Goal: Information Seeking & Learning: Learn about a topic

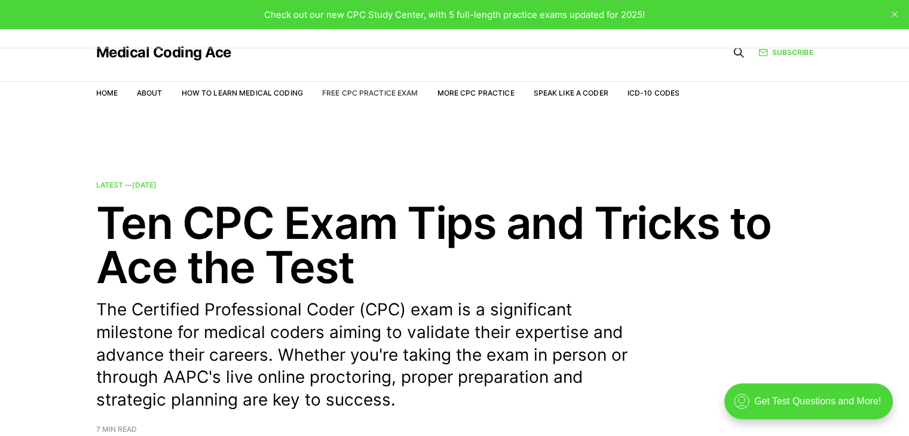
click at [403, 91] on link "Free CPC Practice Exam" at bounding box center [370, 92] width 96 height 9
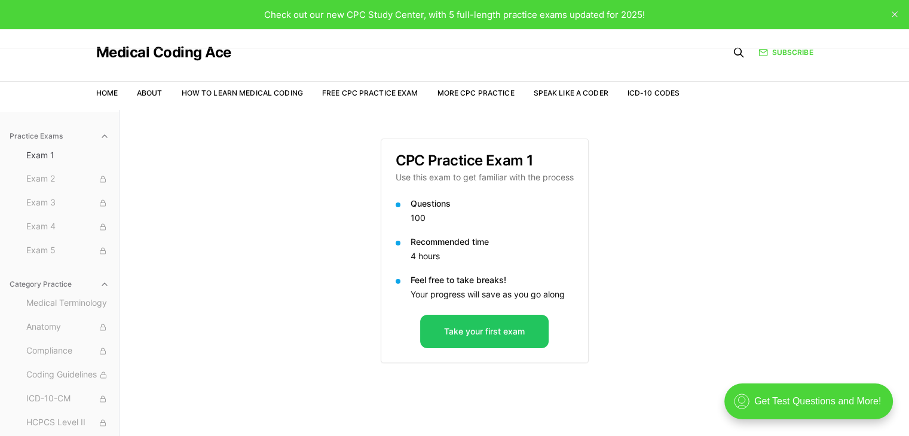
scroll to position [60, 0]
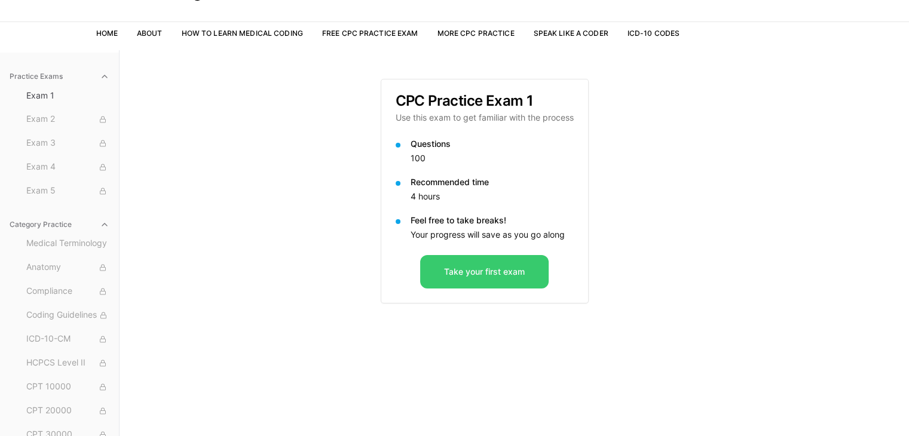
click at [469, 271] on button "Take your first exam" at bounding box center [484, 271] width 128 height 33
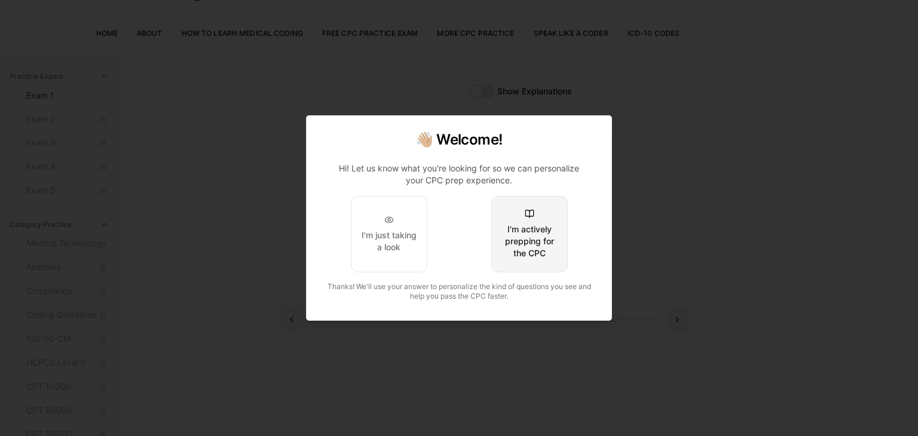
click at [540, 221] on button "I'm actively prepping for the CPC" at bounding box center [529, 234] width 76 height 76
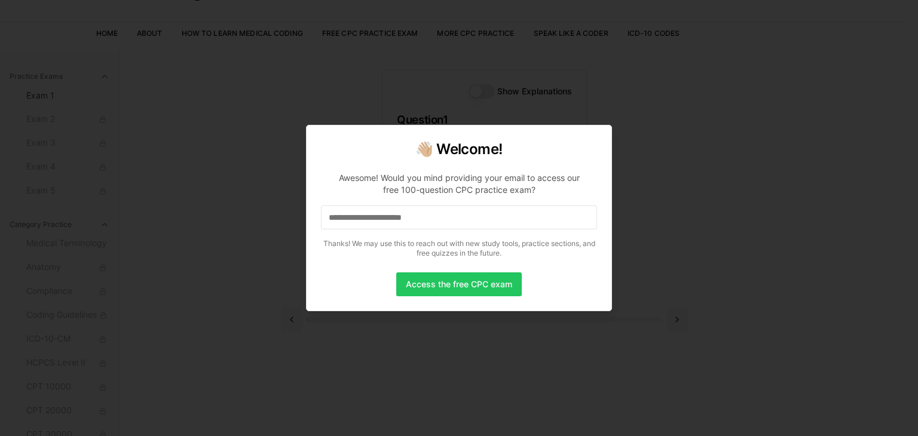
click at [459, 221] on input at bounding box center [459, 218] width 276 height 24
click at [459, 221] on input "*" at bounding box center [459, 218] width 276 height 24
click at [459, 221] on input at bounding box center [459, 218] width 276 height 24
click at [459, 221] on input "*" at bounding box center [459, 218] width 276 height 24
click at [459, 221] on input "**" at bounding box center [459, 218] width 276 height 24
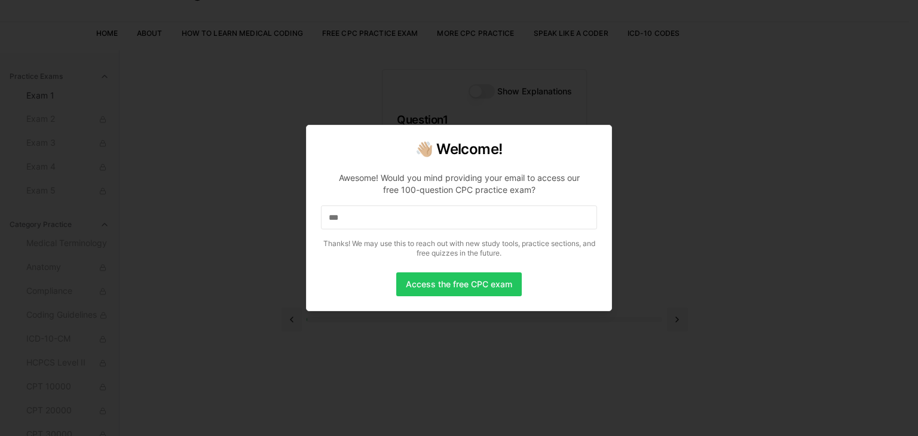
click at [459, 221] on input "***" at bounding box center [459, 218] width 276 height 24
click at [459, 221] on input "****" at bounding box center [459, 218] width 276 height 24
click at [459, 221] on input "*" at bounding box center [459, 218] width 276 height 24
drag, startPoint x: 464, startPoint y: 271, endPoint x: 464, endPoint y: 283, distance: 12.0
click at [464, 283] on div "👋🏼 Welcome! Awesome! Would you mind providing your email to access our free 100…" at bounding box center [459, 218] width 306 height 186
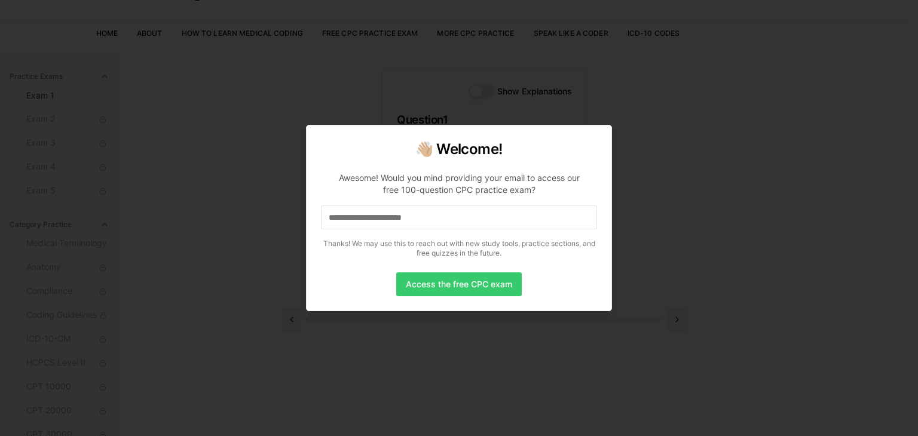
click at [464, 283] on button "Access the free CPC exam" at bounding box center [458, 284] width 125 height 24
click at [463, 216] on input at bounding box center [459, 218] width 276 height 24
click at [463, 216] on input "*" at bounding box center [459, 218] width 276 height 24
click at [443, 219] on input at bounding box center [459, 218] width 276 height 24
click at [480, 285] on button "Access the free CPC exam" at bounding box center [458, 284] width 125 height 24
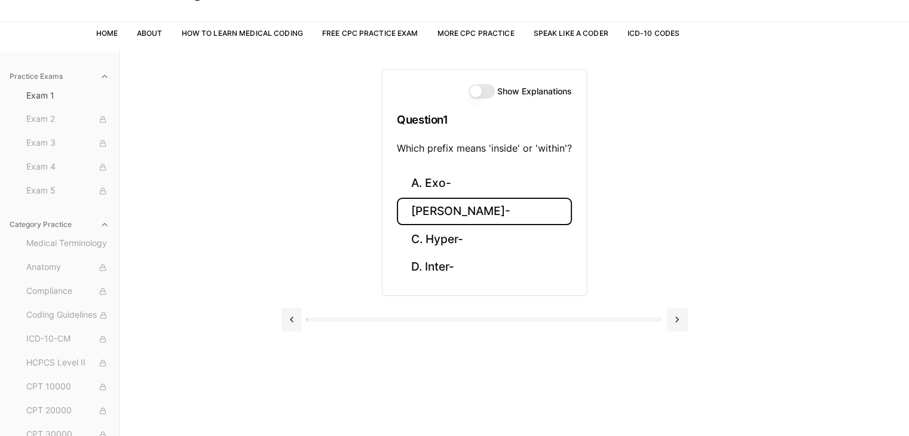
click at [459, 212] on button "[PERSON_NAME]-" at bounding box center [484, 212] width 175 height 28
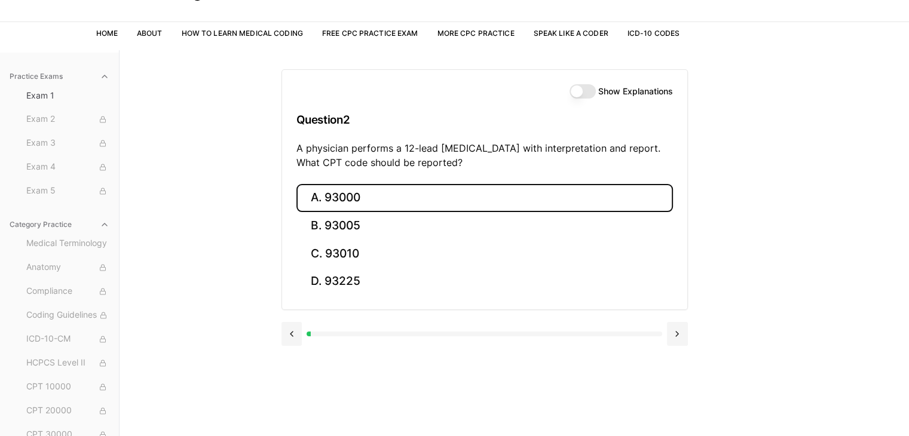
click at [359, 193] on button "A. 93000" at bounding box center [484, 198] width 376 height 28
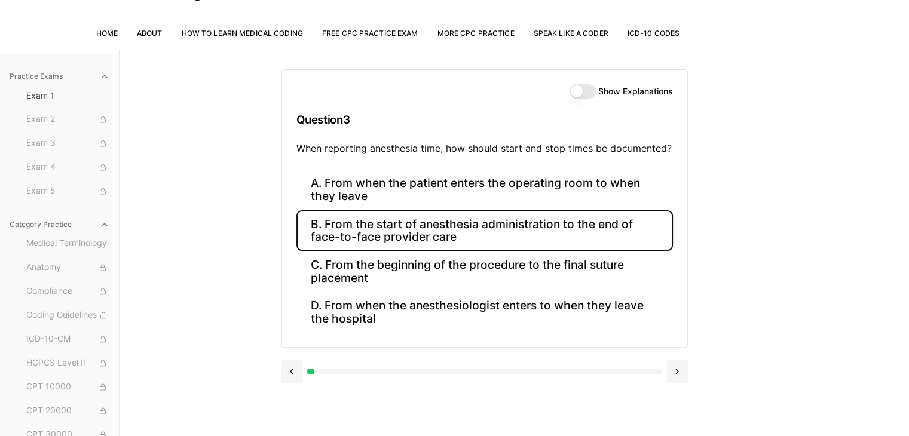
click at [466, 228] on button "B. From the start of anesthesia administration to the end of face-to-face provi…" at bounding box center [484, 230] width 376 height 41
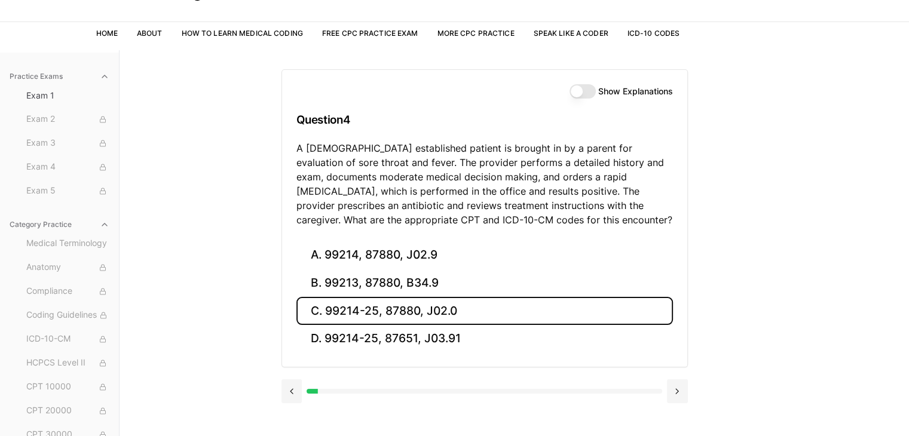
click at [338, 316] on button "C. 99214-25, 87880, J02.0" at bounding box center [484, 311] width 376 height 28
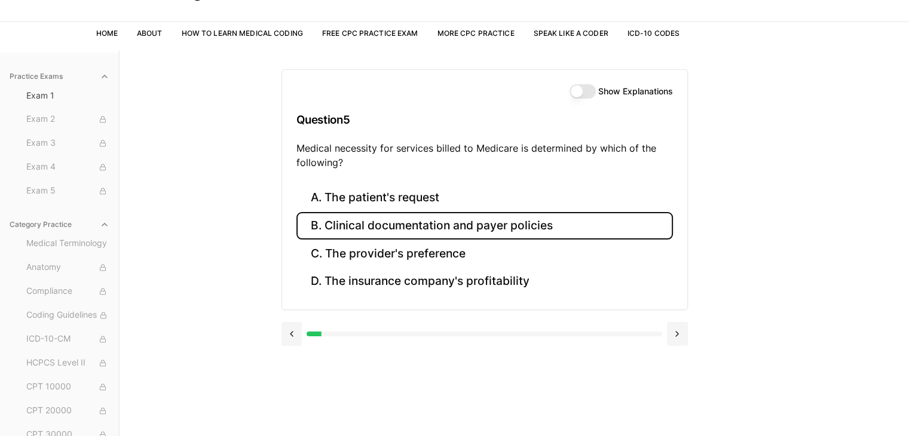
click at [451, 228] on button "B. Clinical documentation and payer policies" at bounding box center [484, 226] width 376 height 28
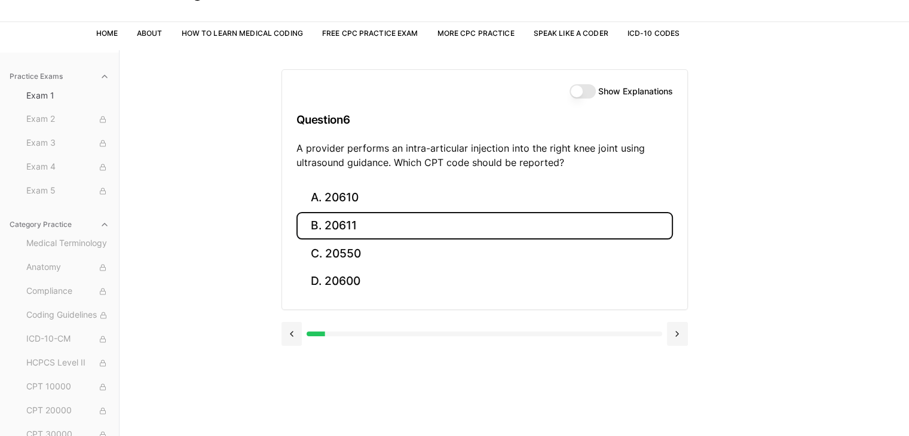
click at [370, 230] on button "B. 20611" at bounding box center [484, 226] width 376 height 28
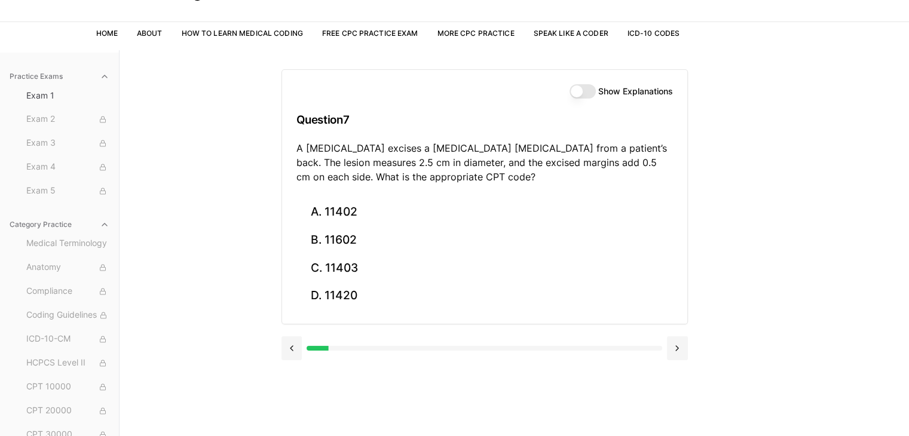
click at [581, 99] on div "Show Explanations Question 7 A [MEDICAL_DATA] excises a [MEDICAL_DATA] [MEDICAL…" at bounding box center [484, 134] width 405 height 128
click at [582, 96] on button "Show Explanations" at bounding box center [582, 91] width 26 height 14
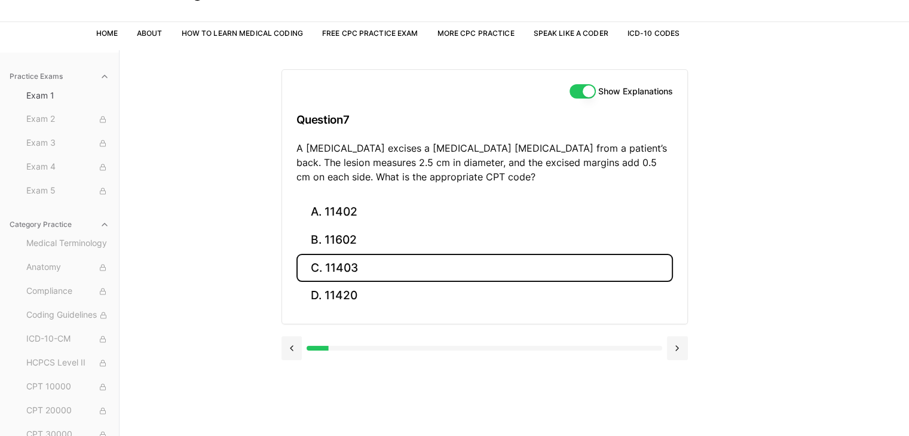
click at [324, 263] on button "C. 11403" at bounding box center [484, 268] width 376 height 28
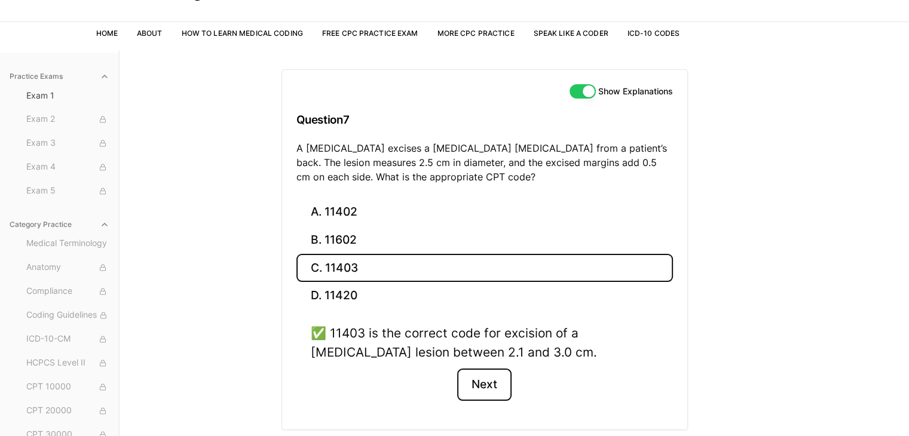
click at [488, 379] on button "Next" at bounding box center [484, 385] width 54 height 32
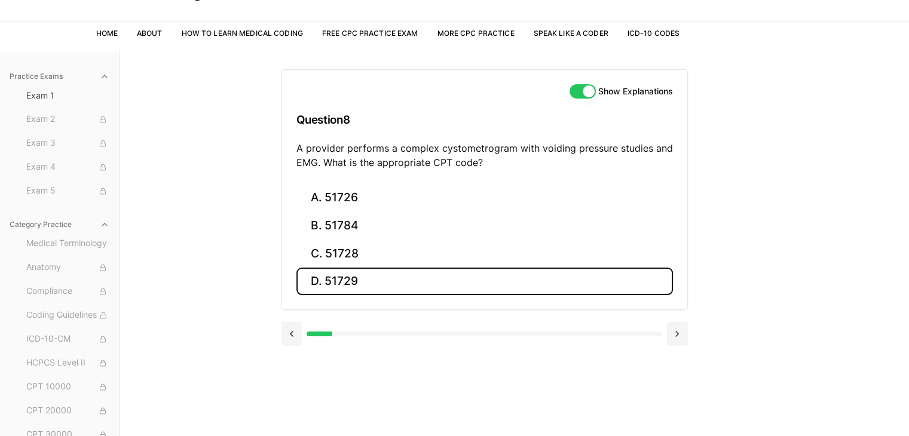
click at [376, 275] on button "D. 51729" at bounding box center [484, 282] width 376 height 28
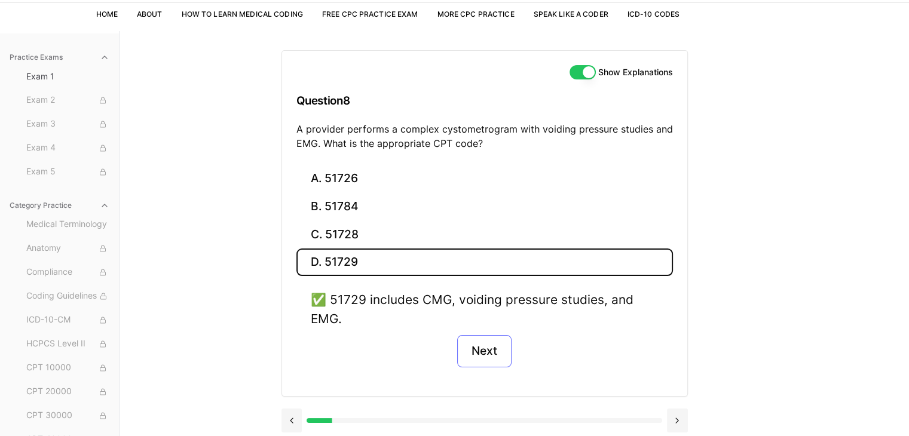
scroll to position [110, 0]
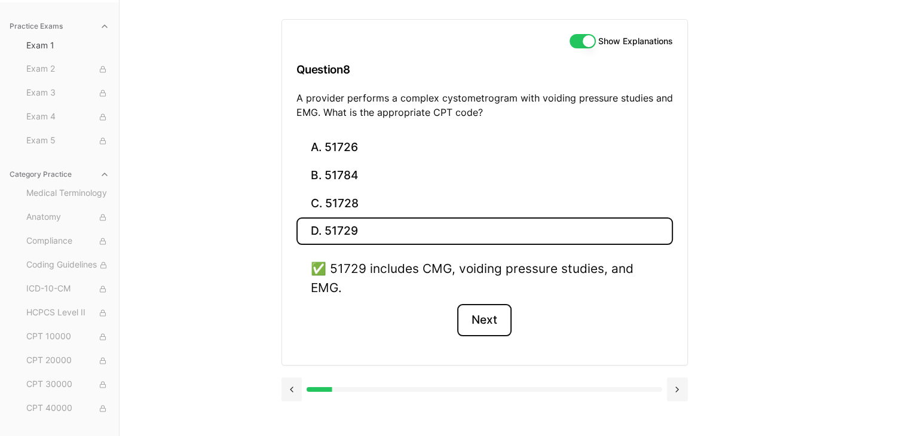
click at [483, 314] on button "Next" at bounding box center [484, 320] width 54 height 32
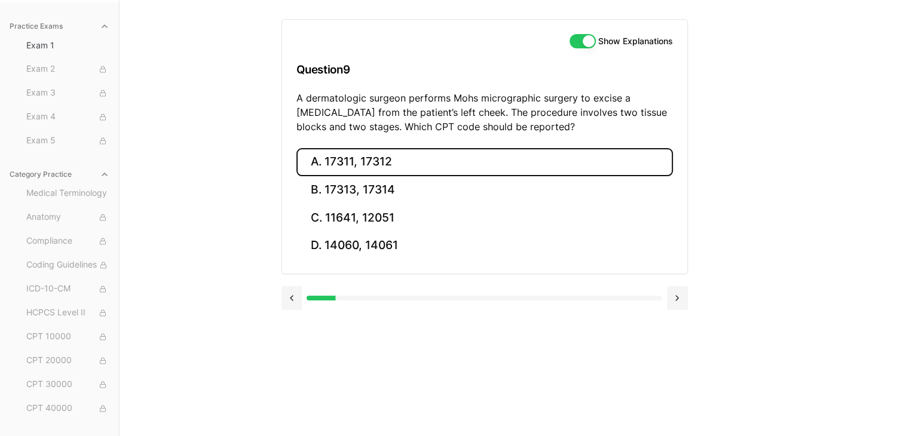
click at [406, 165] on button "A. 17311, 17312" at bounding box center [484, 162] width 376 height 28
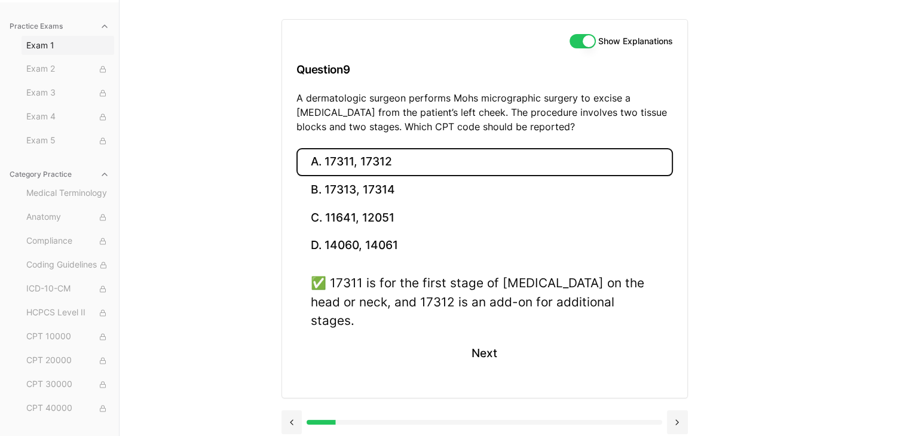
click at [35, 41] on span "Exam 1" at bounding box center [67, 45] width 83 height 12
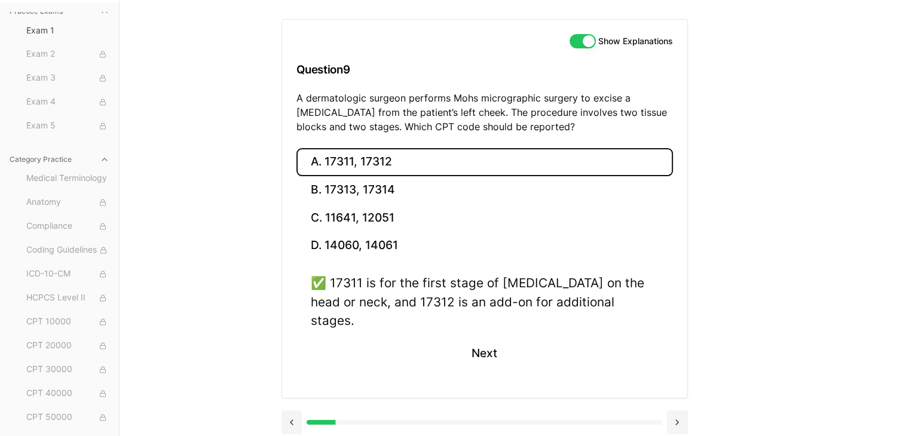
scroll to position [0, 0]
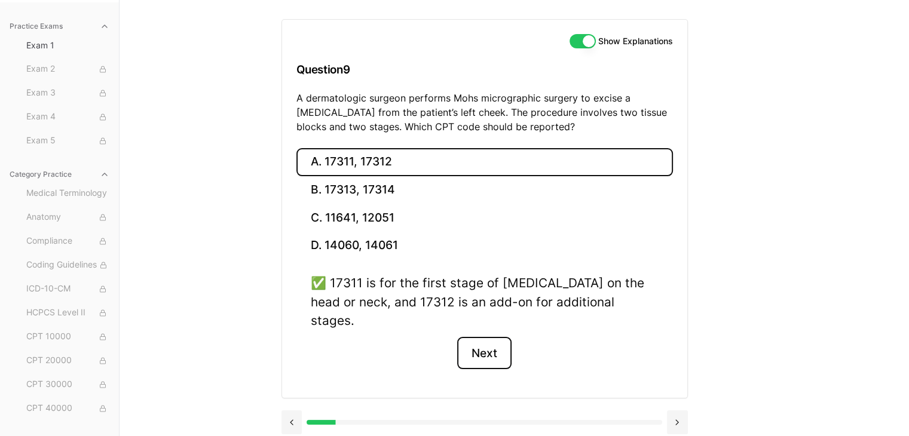
click at [476, 337] on button "Next" at bounding box center [484, 353] width 54 height 32
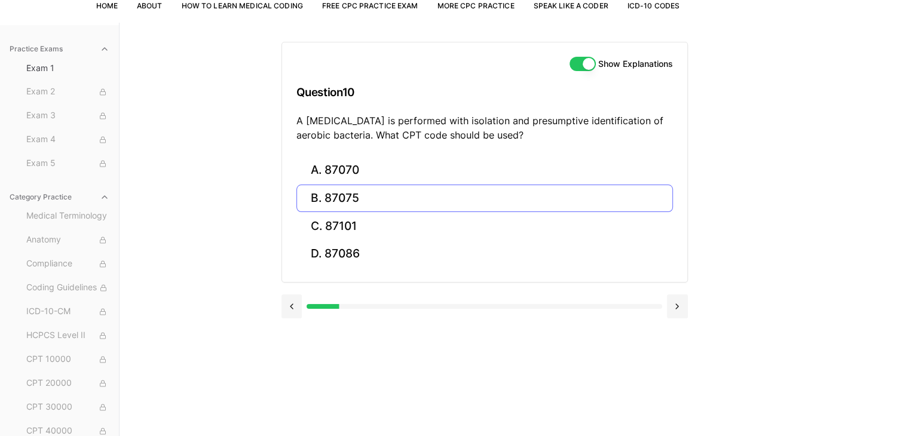
scroll to position [110, 0]
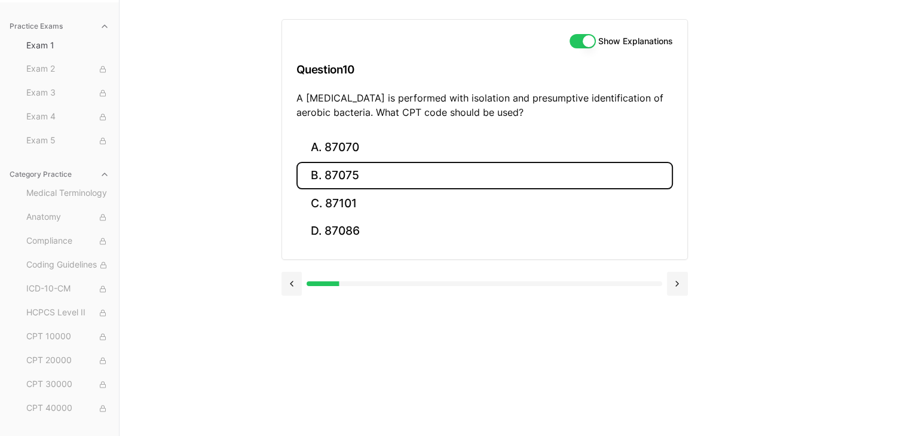
click at [396, 176] on button "B. 87075" at bounding box center [484, 176] width 376 height 28
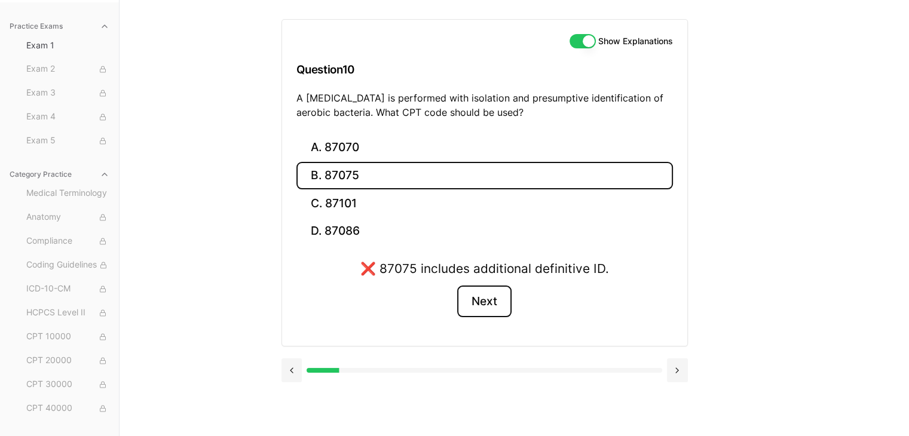
click at [487, 299] on button "Next" at bounding box center [484, 302] width 54 height 32
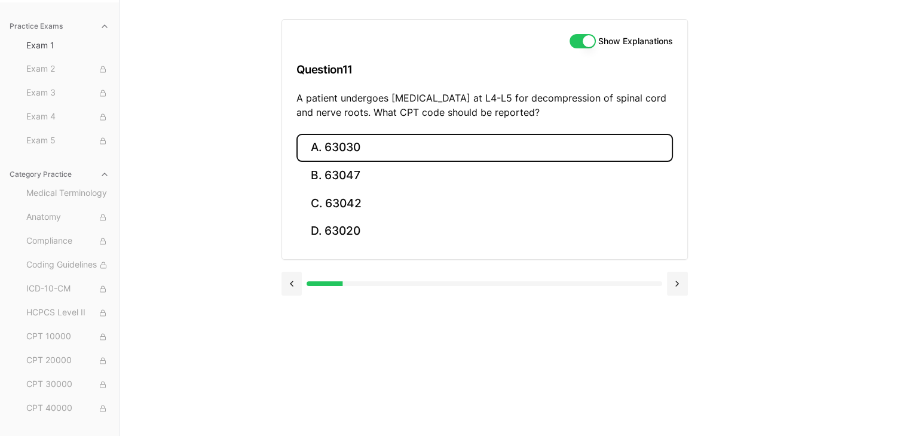
click at [318, 145] on button "A. 63030" at bounding box center [484, 148] width 376 height 28
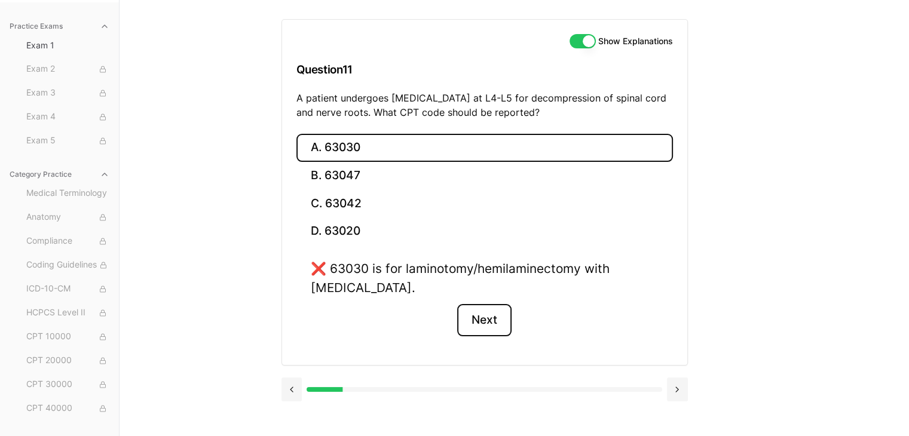
click at [483, 326] on button "Next" at bounding box center [484, 320] width 54 height 32
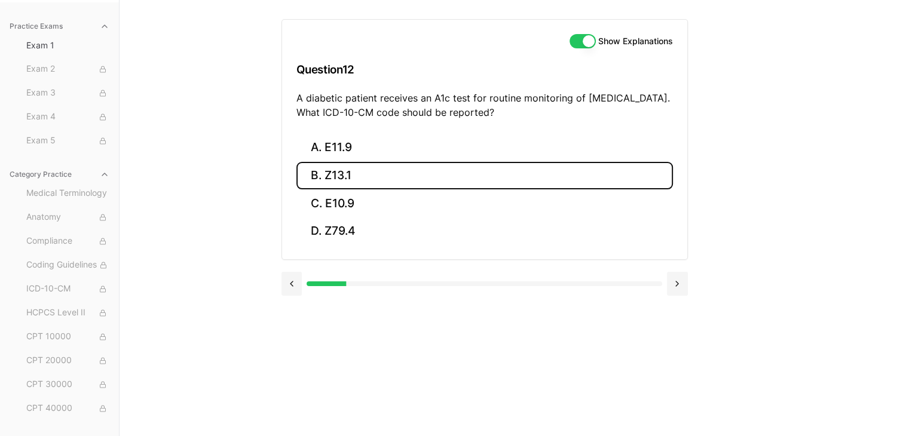
click at [366, 170] on button "B. Z13.1" at bounding box center [484, 176] width 376 height 28
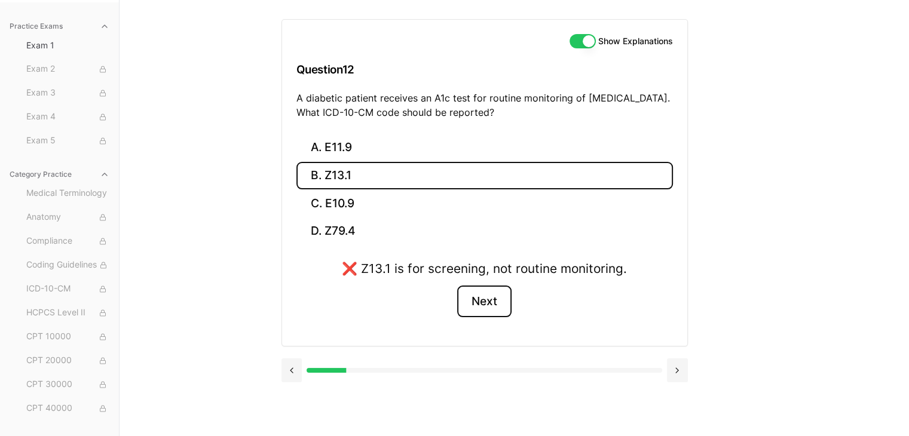
click at [480, 295] on button "Next" at bounding box center [484, 302] width 54 height 32
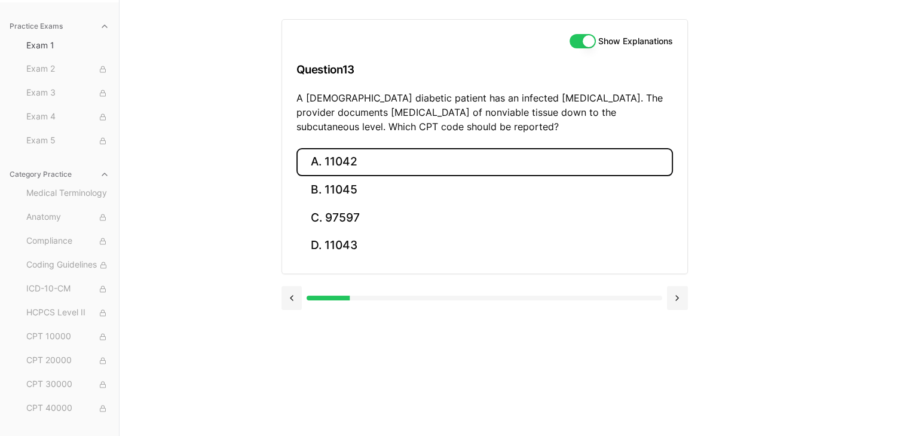
click at [426, 160] on button "A. 11042" at bounding box center [484, 162] width 376 height 28
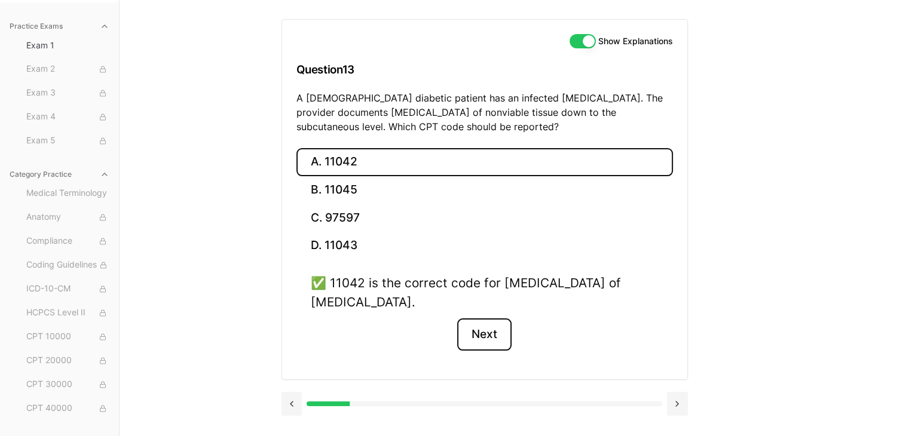
click at [490, 328] on button "Next" at bounding box center [484, 335] width 54 height 32
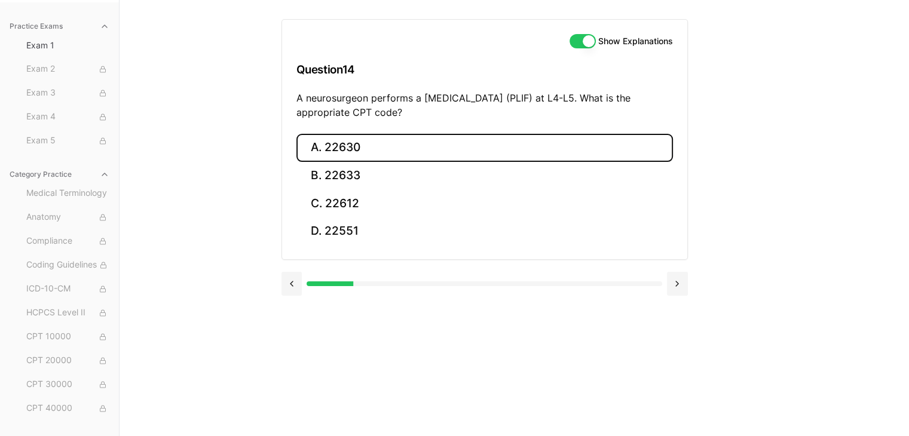
click at [367, 147] on button "A. 22630" at bounding box center [484, 148] width 376 height 28
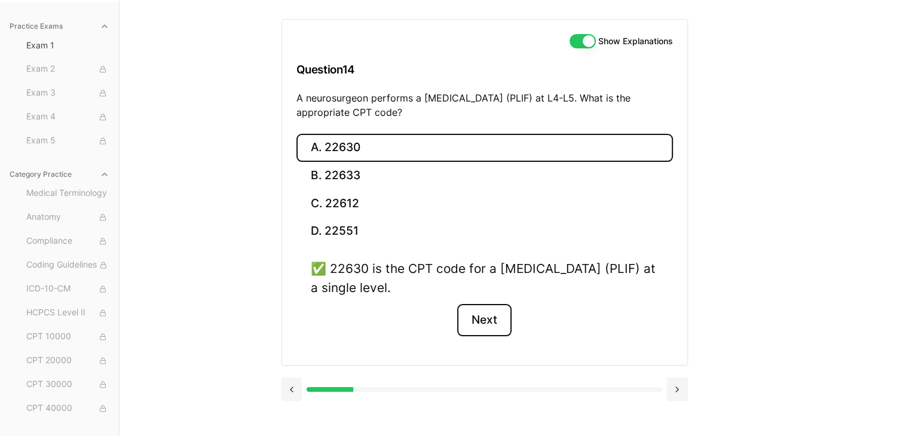
click at [482, 321] on button "Next" at bounding box center [484, 320] width 54 height 32
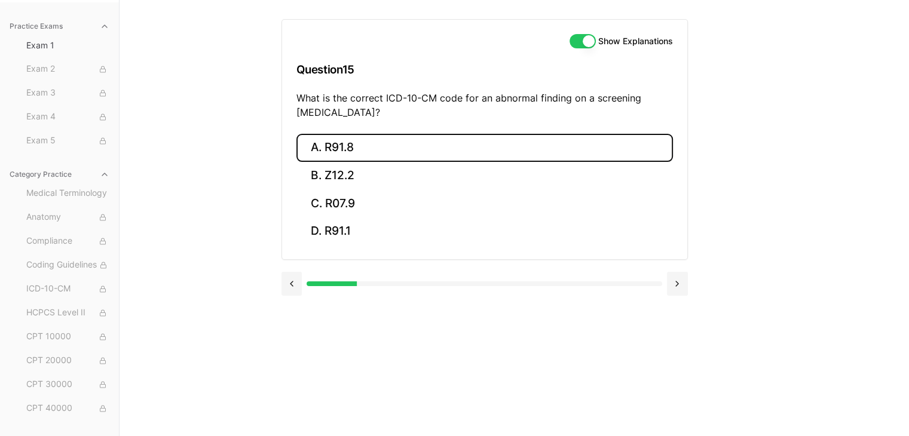
click at [318, 146] on button "A. R91.8" at bounding box center [484, 148] width 376 height 28
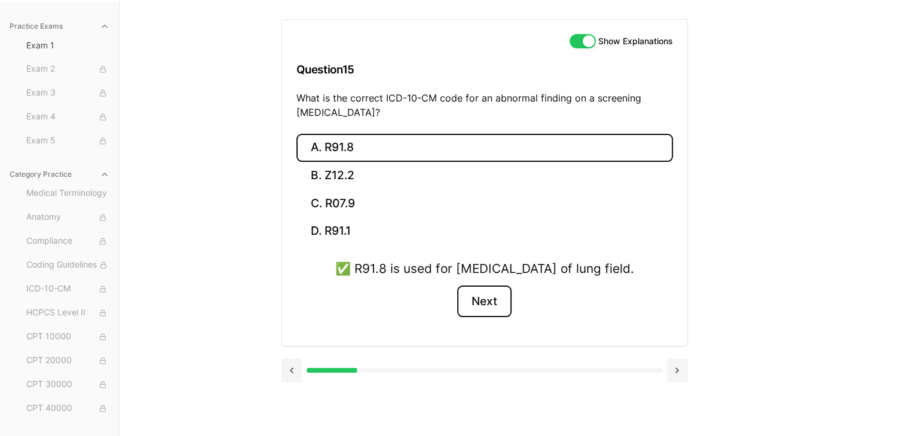
click at [483, 318] on button "Next" at bounding box center [484, 302] width 54 height 32
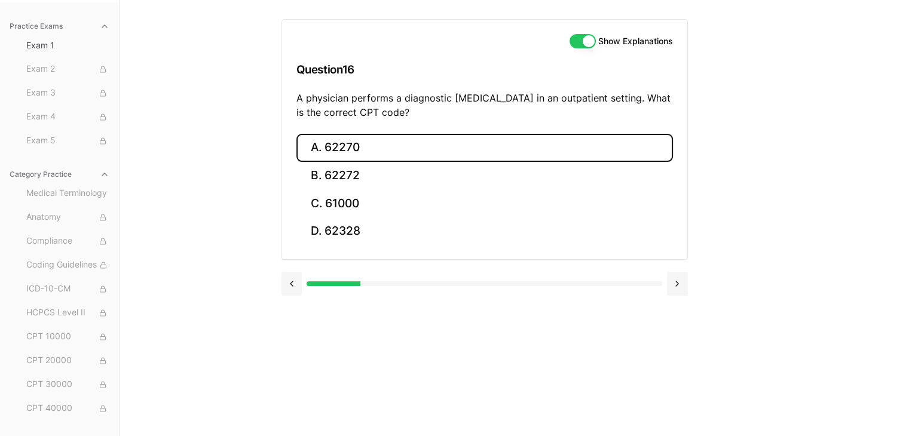
click at [340, 152] on button "A. 62270" at bounding box center [484, 148] width 376 height 28
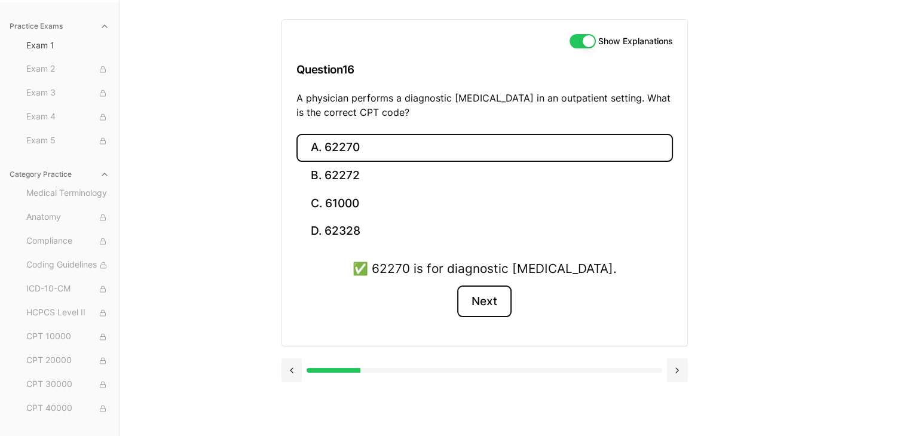
click at [476, 302] on button "Next" at bounding box center [484, 302] width 54 height 32
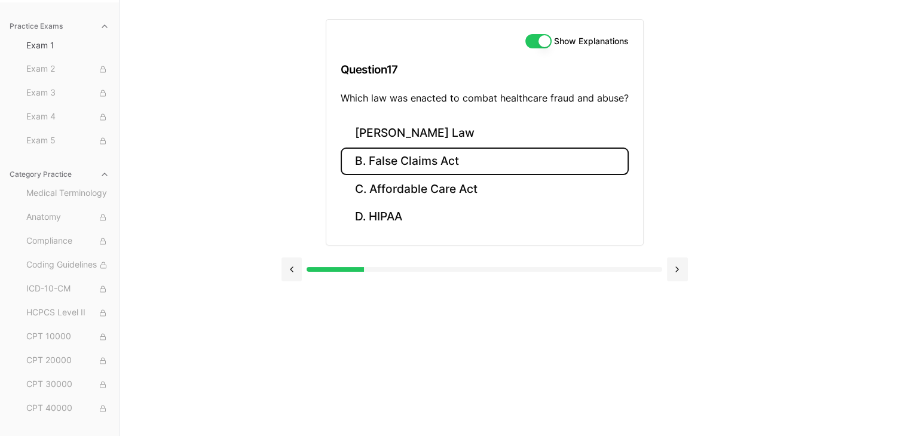
click at [456, 159] on button "B. False Claims Act" at bounding box center [485, 162] width 288 height 28
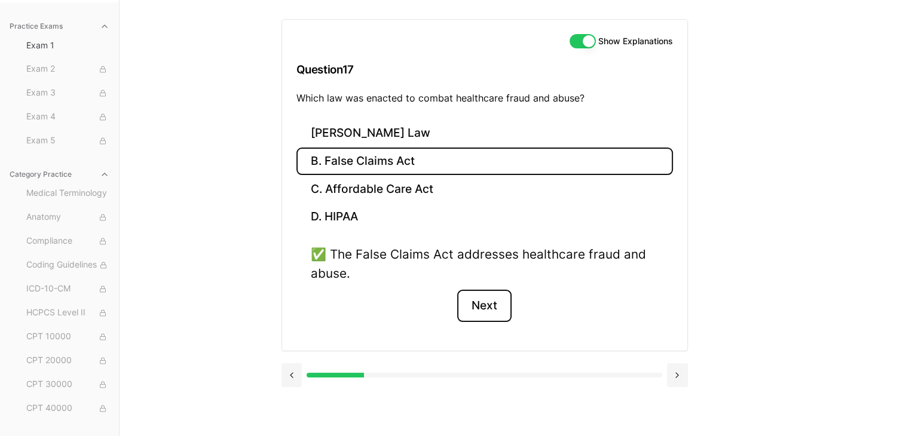
click at [486, 305] on button "Next" at bounding box center [484, 306] width 54 height 32
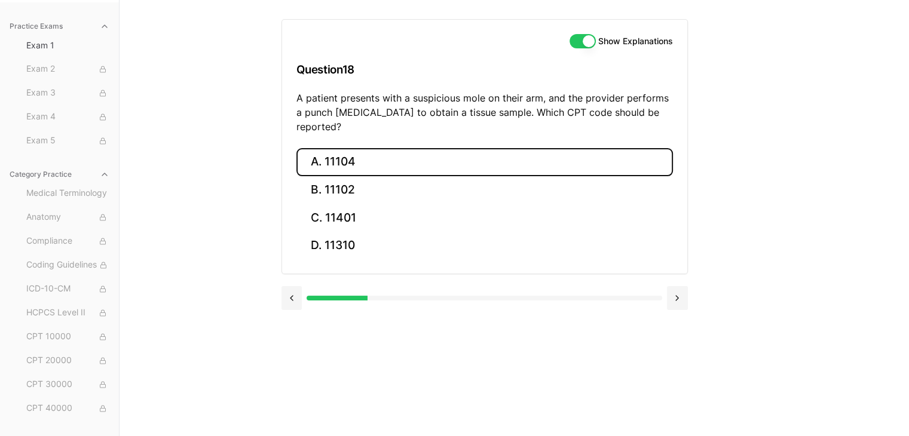
click at [518, 148] on button "A. 11104" at bounding box center [484, 162] width 376 height 28
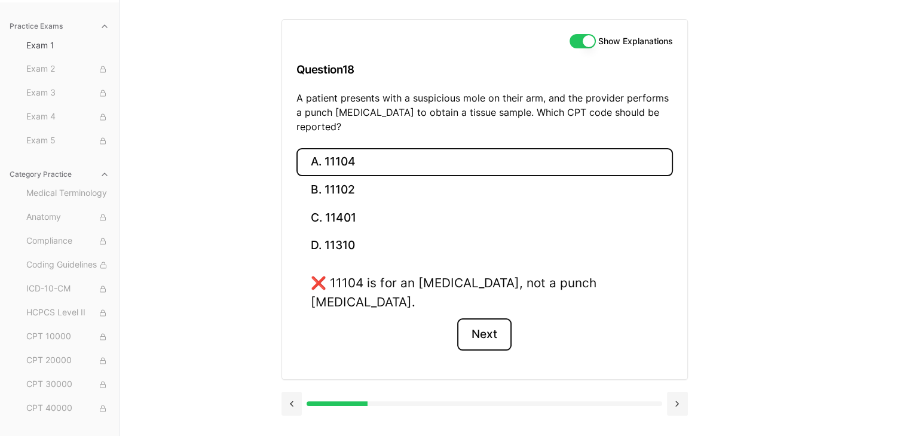
click at [478, 319] on button "Next" at bounding box center [484, 335] width 54 height 32
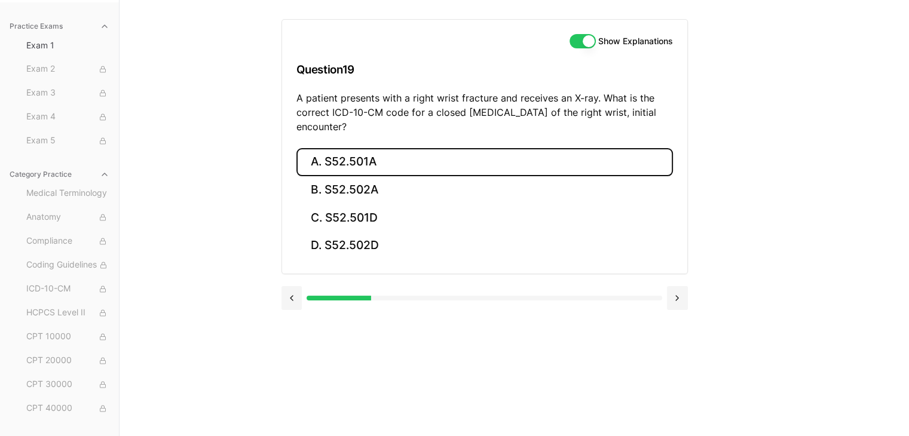
click at [329, 166] on button "A. S52.501A" at bounding box center [484, 162] width 376 height 28
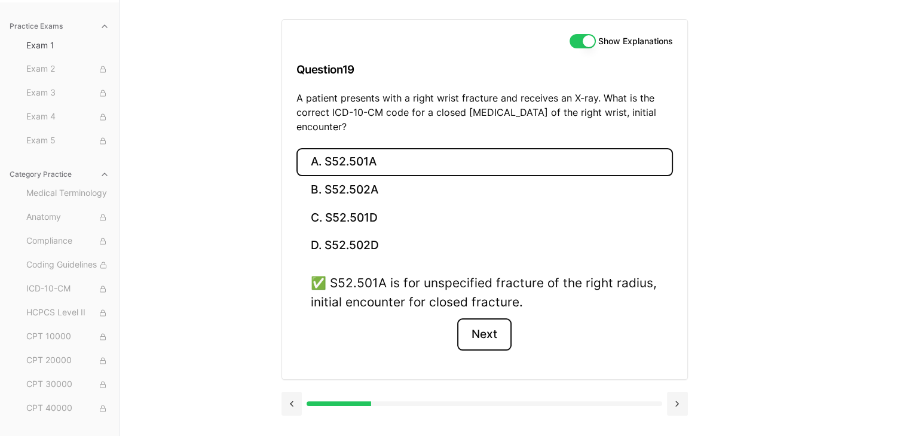
click at [488, 342] on button "Next" at bounding box center [484, 335] width 54 height 32
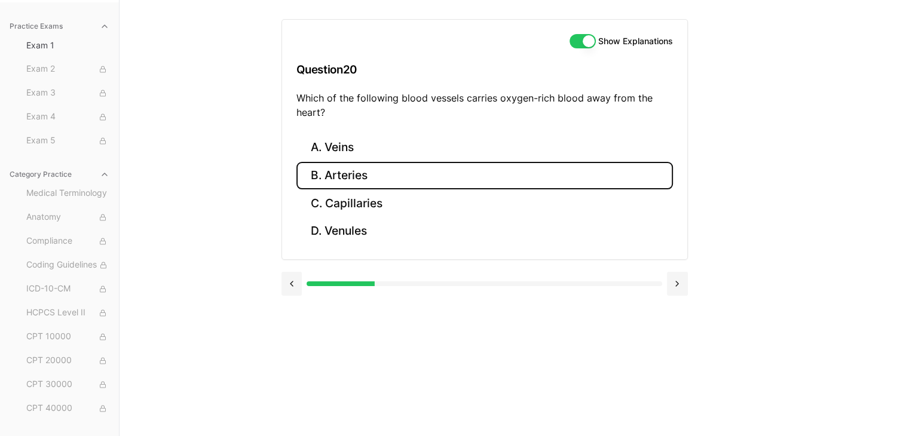
click at [396, 175] on button "B. Arteries" at bounding box center [484, 176] width 376 height 28
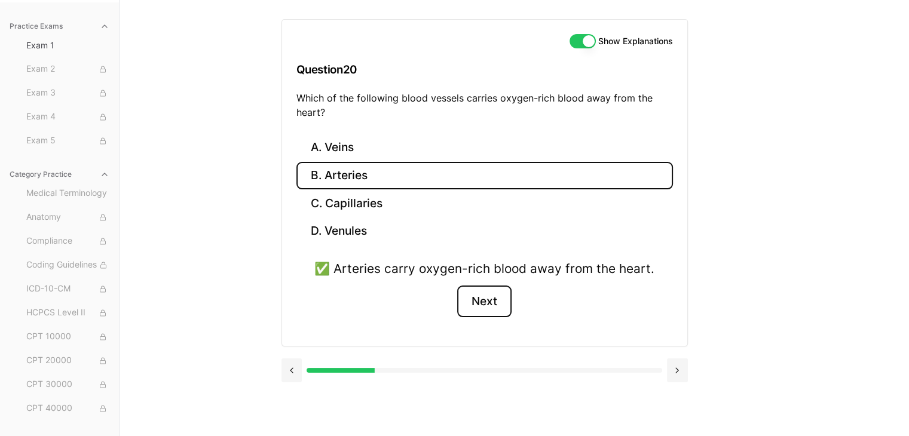
click at [488, 295] on button "Next" at bounding box center [484, 302] width 54 height 32
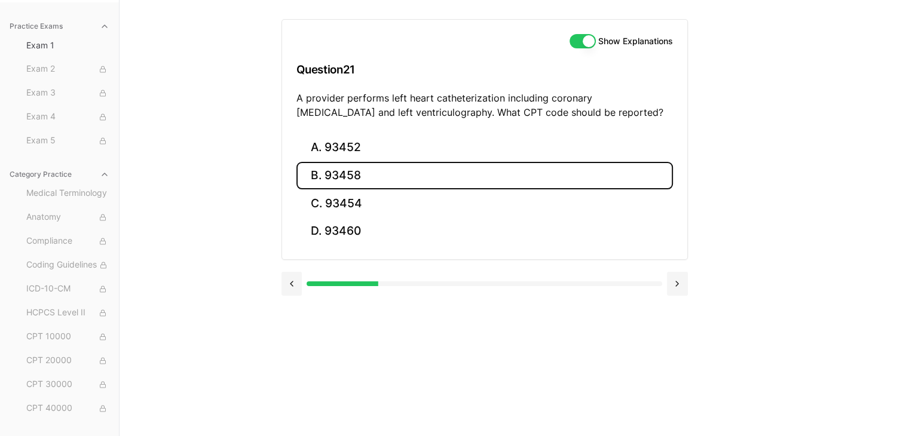
click at [383, 167] on button "B. 93458" at bounding box center [484, 176] width 376 height 28
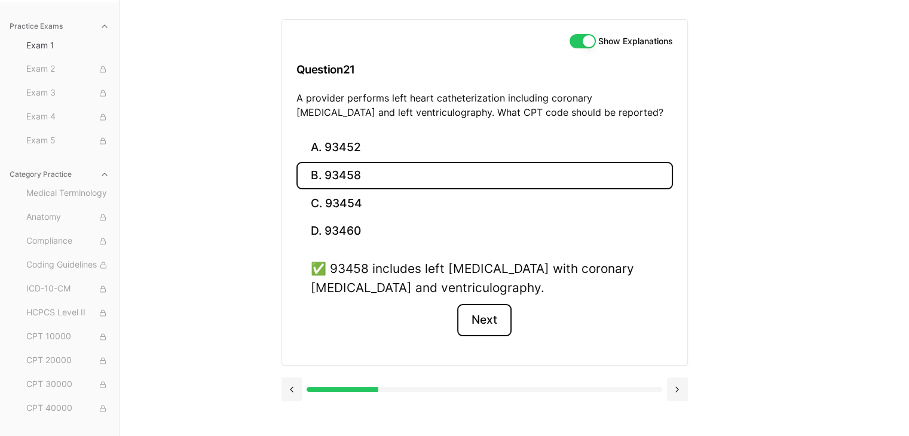
click at [483, 318] on button "Next" at bounding box center [484, 320] width 54 height 32
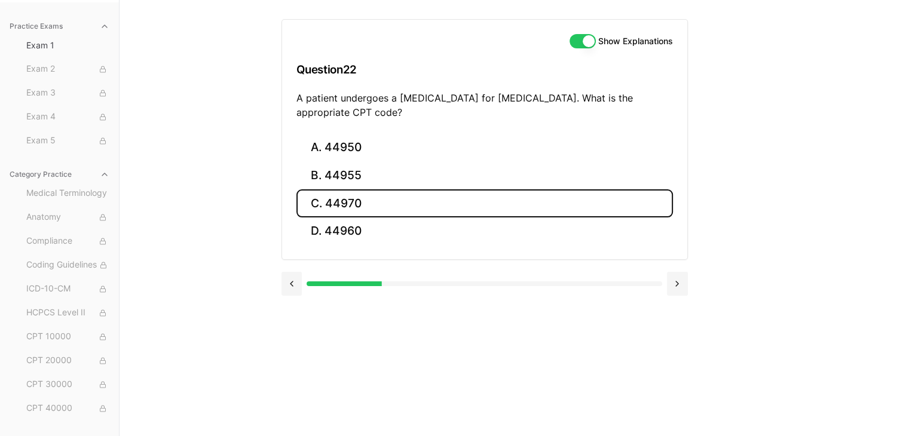
click at [340, 198] on button "C. 44970" at bounding box center [484, 203] width 376 height 28
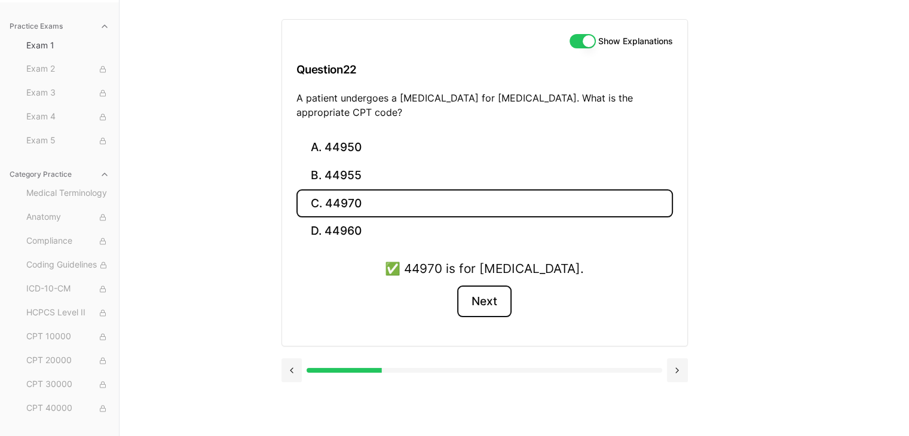
click at [473, 296] on button "Next" at bounding box center [484, 302] width 54 height 32
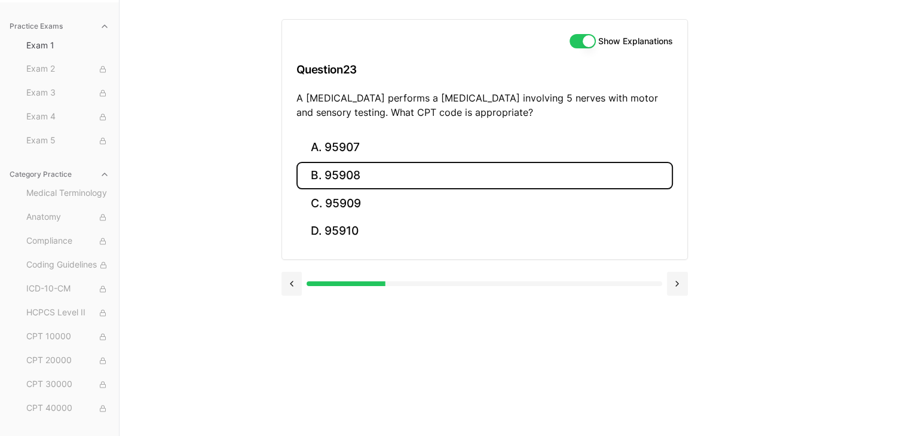
click at [361, 188] on button "B. 95908" at bounding box center [484, 176] width 376 height 28
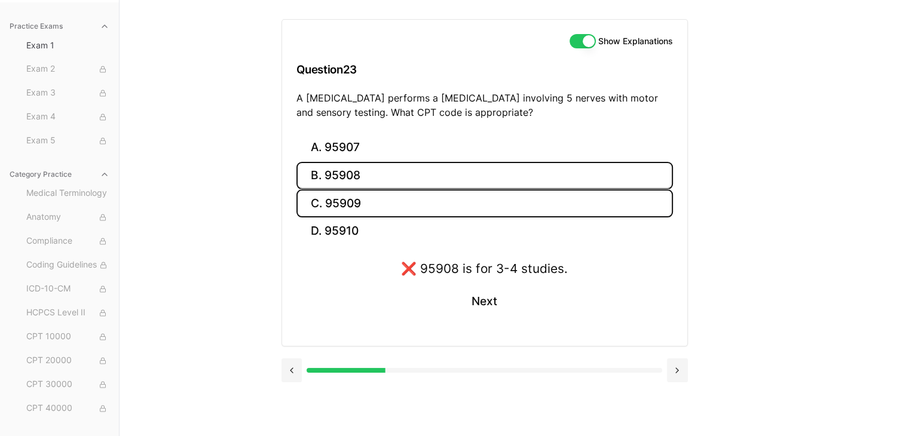
click at [360, 207] on button "C. 95909" at bounding box center [484, 203] width 376 height 28
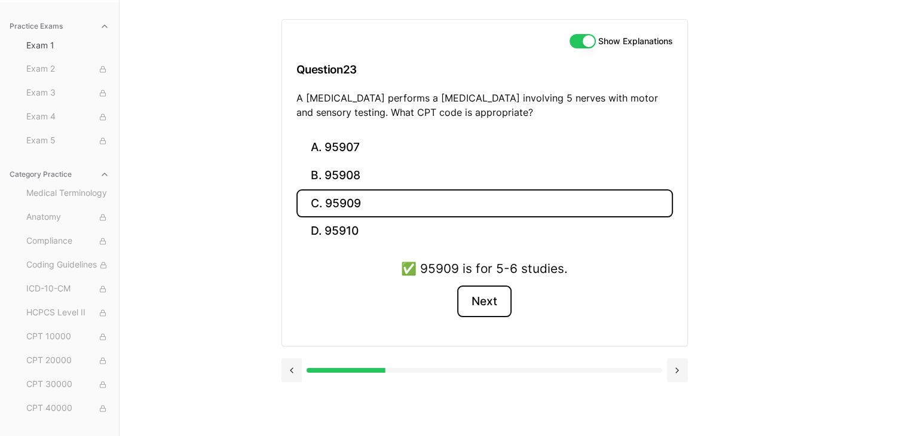
click at [502, 302] on button "Next" at bounding box center [484, 302] width 54 height 32
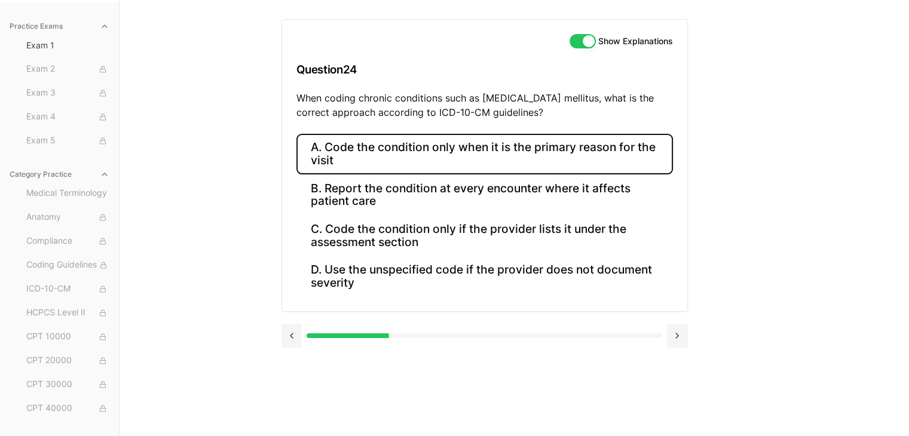
click at [559, 146] on button "A. Code the condition only when it is the primary reason for the visit" at bounding box center [484, 154] width 376 height 41
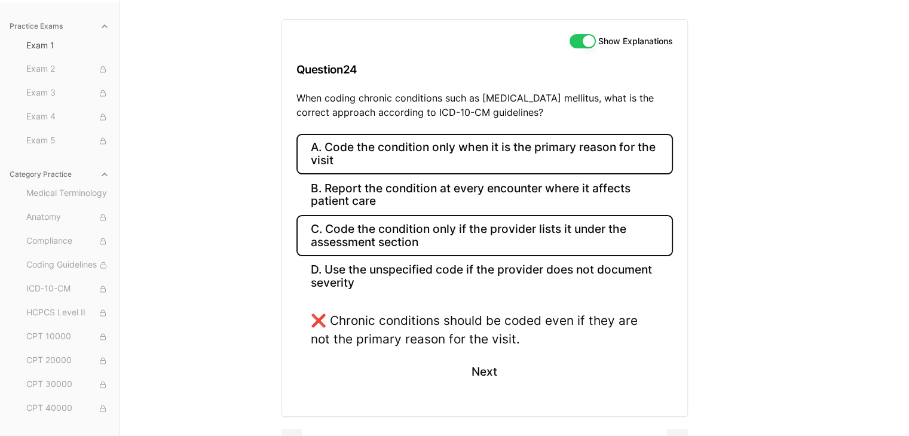
click at [465, 237] on button "C. Code the condition only if the provider lists it under the assessment section" at bounding box center [484, 235] width 376 height 41
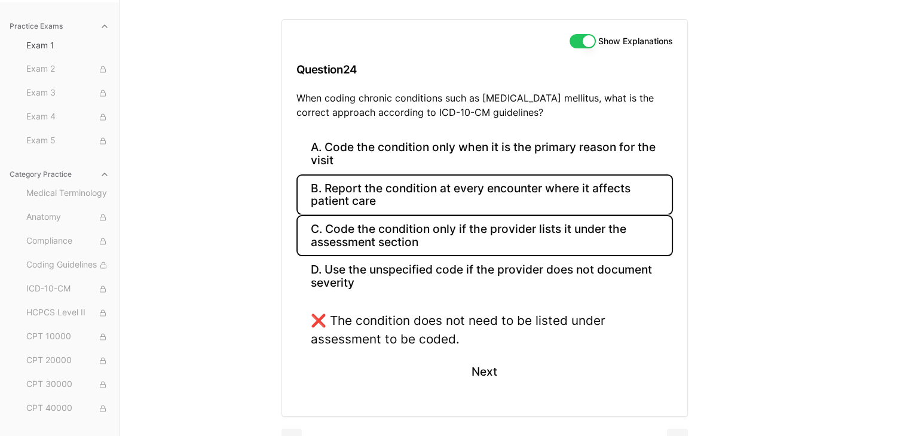
click at [460, 209] on button "B. Report the condition at every encounter where it affects patient care" at bounding box center [484, 194] width 376 height 41
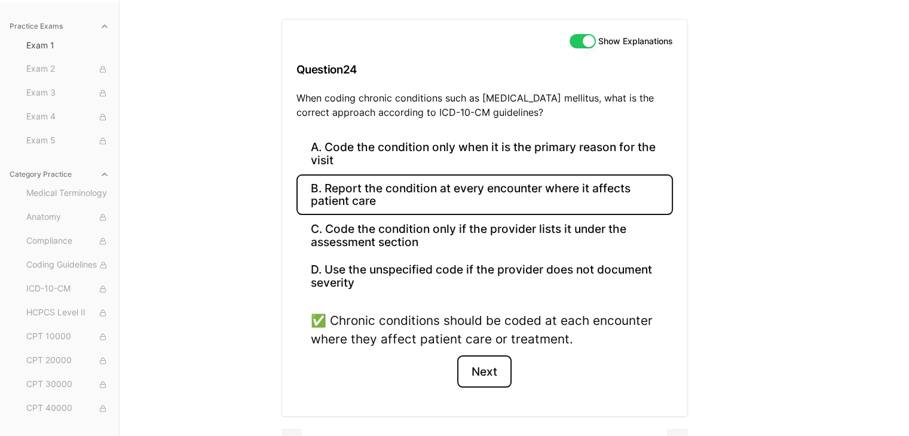
click at [484, 370] on button "Next" at bounding box center [484, 372] width 54 height 32
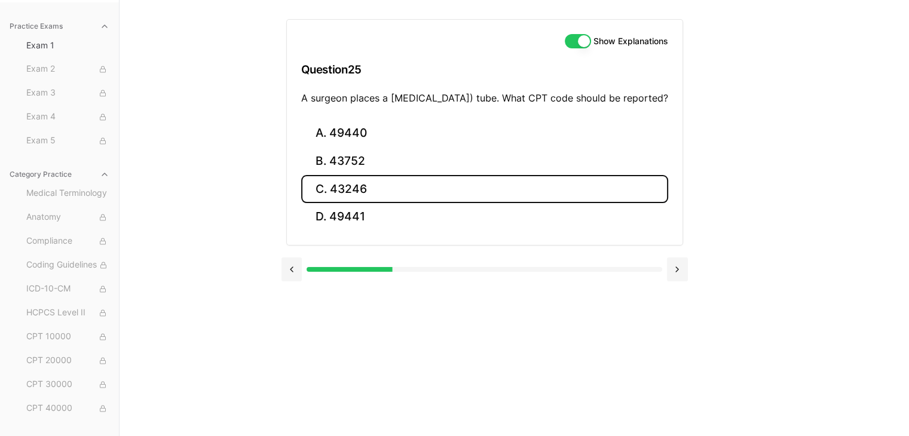
click at [373, 203] on button "C. 43246" at bounding box center [484, 189] width 367 height 28
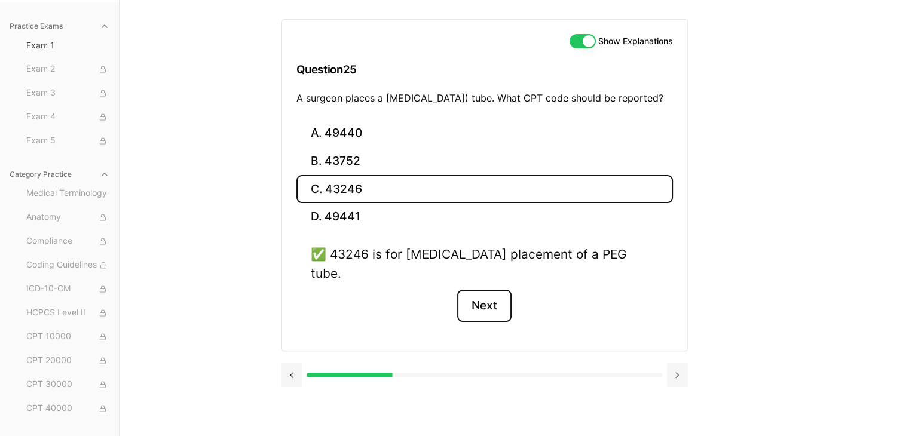
click at [489, 296] on button "Next" at bounding box center [484, 306] width 54 height 32
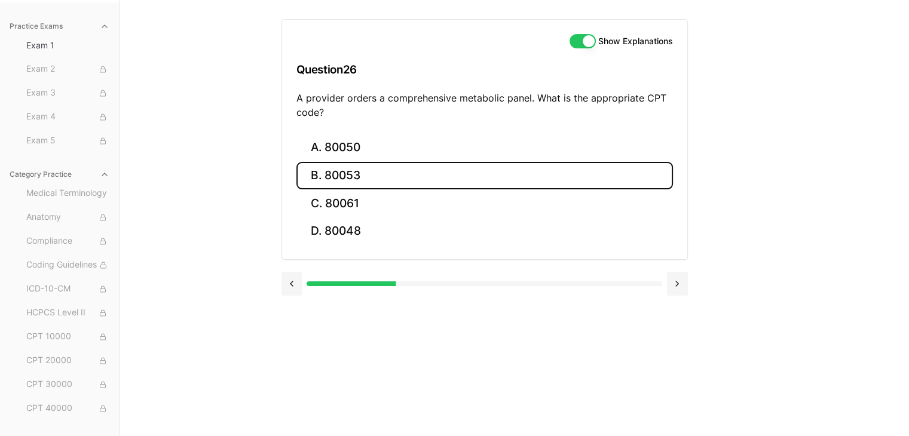
click at [356, 180] on button "B. 80053" at bounding box center [484, 176] width 376 height 28
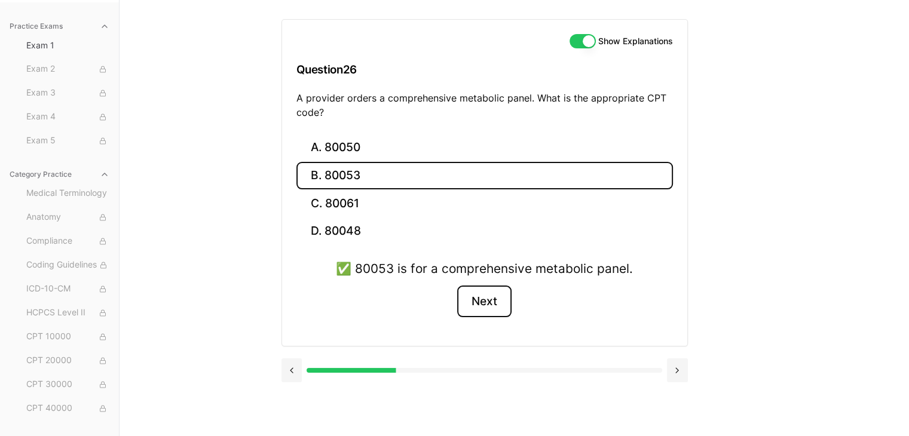
click at [479, 308] on button "Next" at bounding box center [484, 302] width 54 height 32
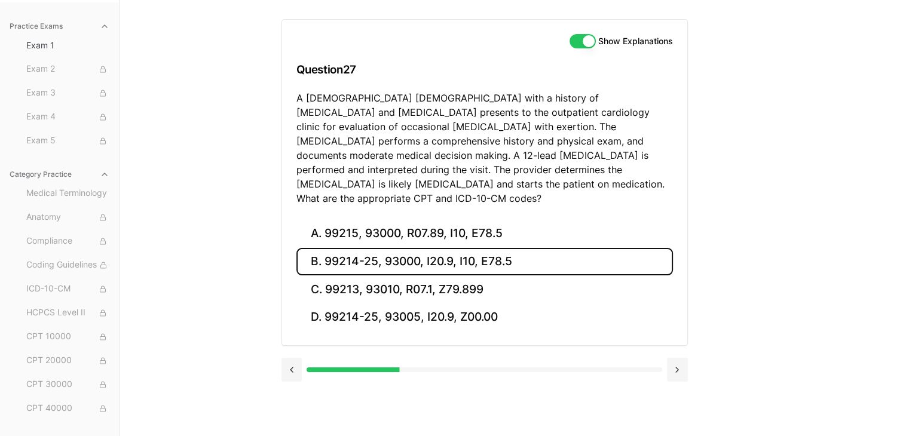
click at [449, 248] on button "B. 99214-25, 93000, I20.9, I10, E78.5" at bounding box center [484, 262] width 376 height 28
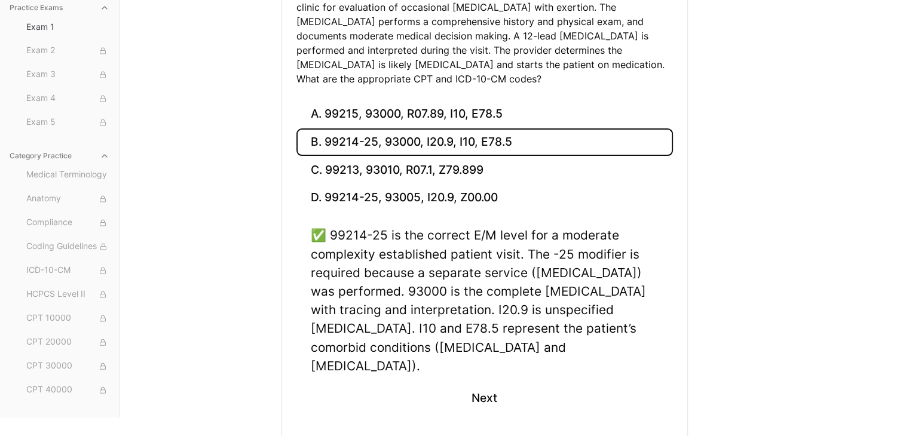
scroll to position [249, 0]
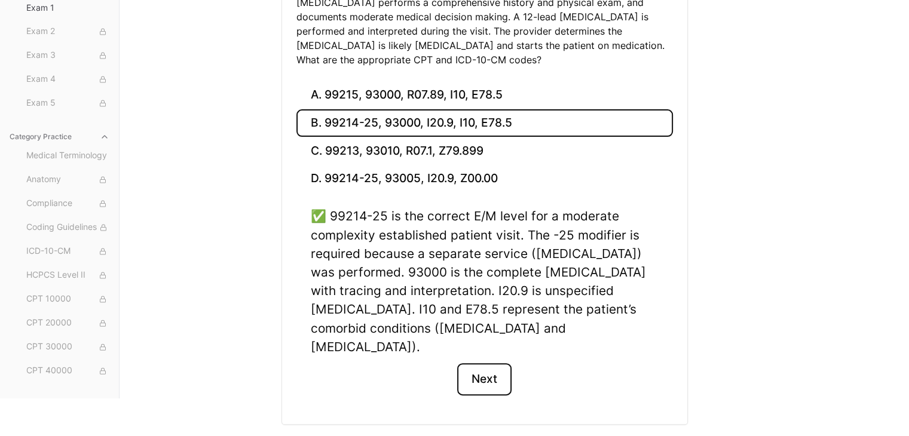
click at [494, 363] on button "Next" at bounding box center [484, 379] width 54 height 32
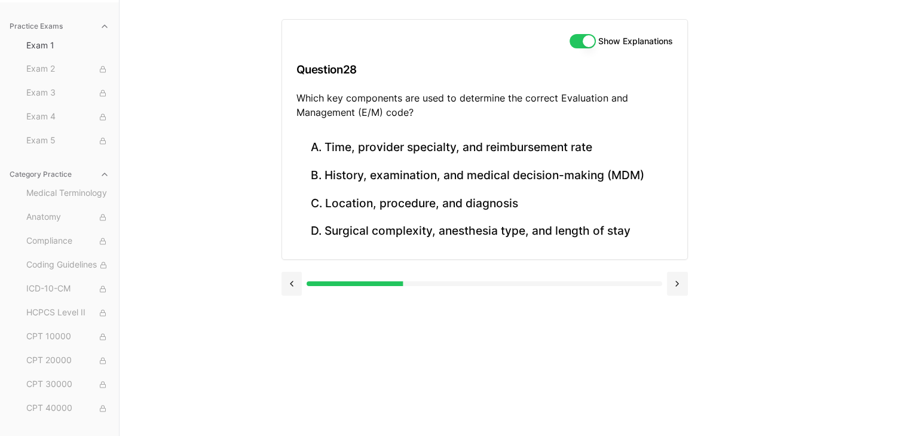
scroll to position [110, 0]
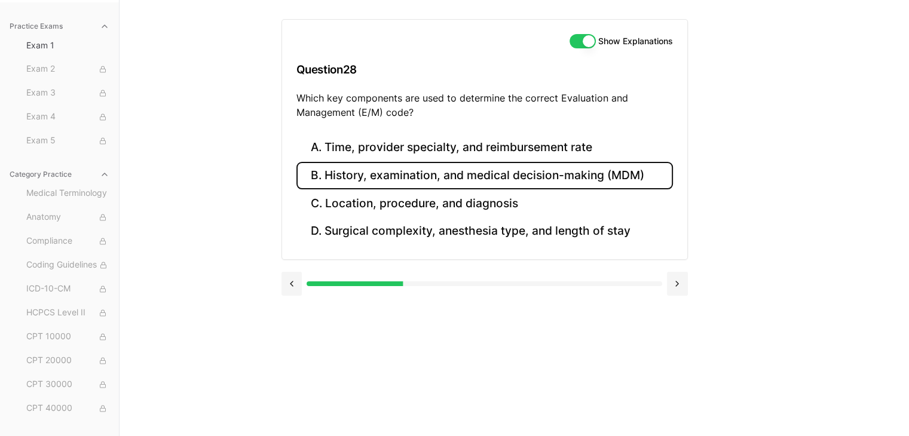
click at [466, 180] on button "B. History, examination, and medical decision-making (MDM)" at bounding box center [484, 176] width 376 height 28
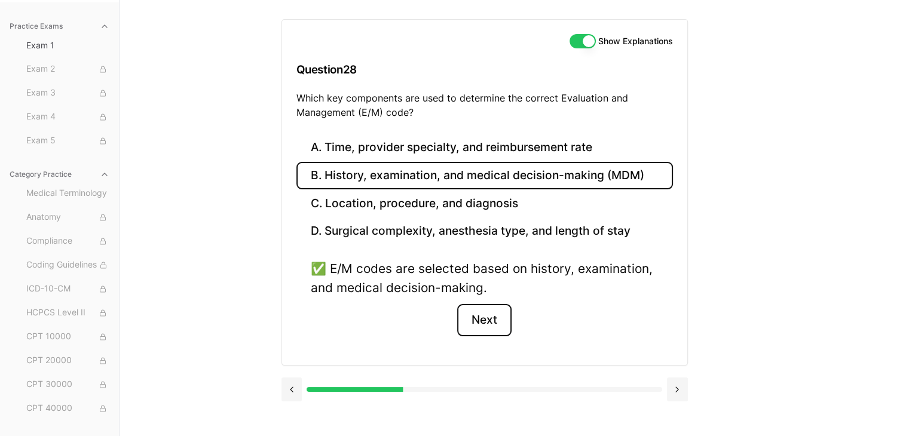
click at [469, 313] on button "Next" at bounding box center [484, 320] width 54 height 32
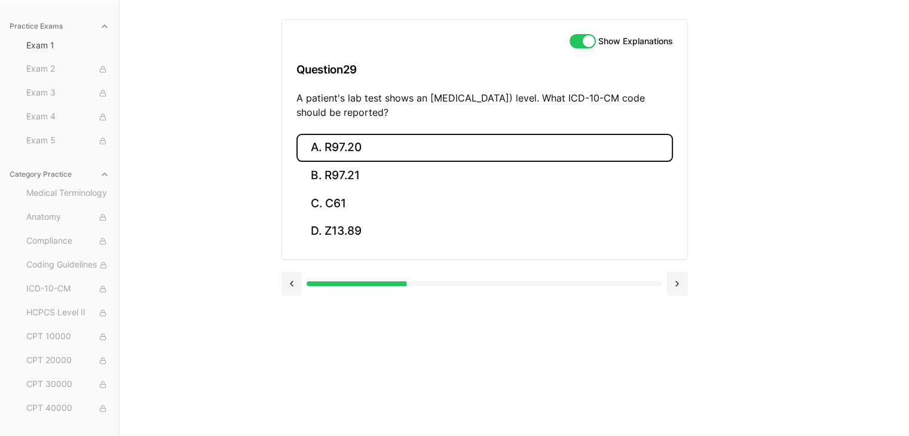
click at [413, 152] on button "A. R97.20" at bounding box center [484, 148] width 376 height 28
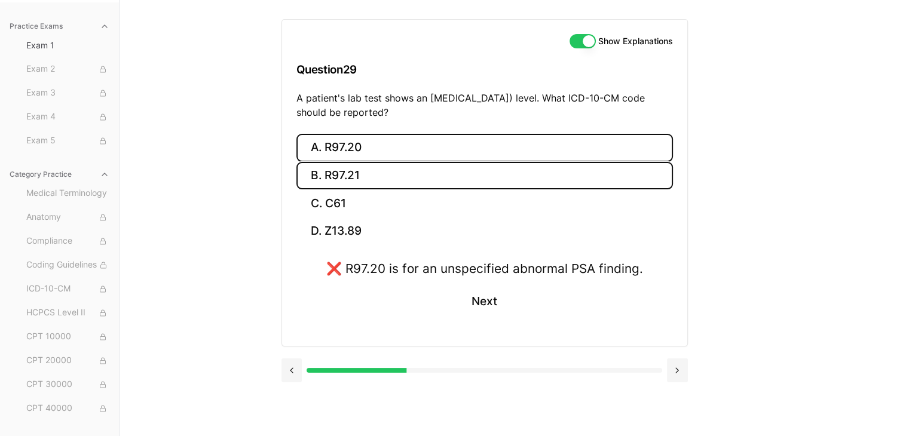
click at [543, 181] on button "B. R97.21" at bounding box center [484, 176] width 376 height 28
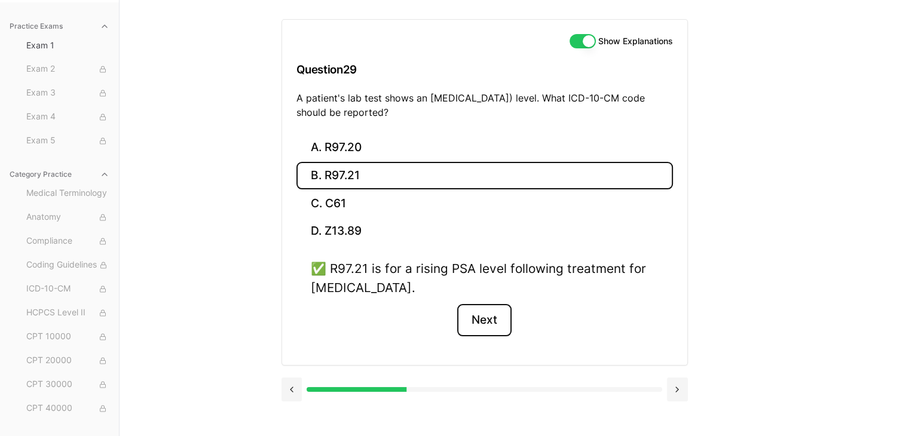
click at [471, 319] on button "Next" at bounding box center [484, 320] width 54 height 32
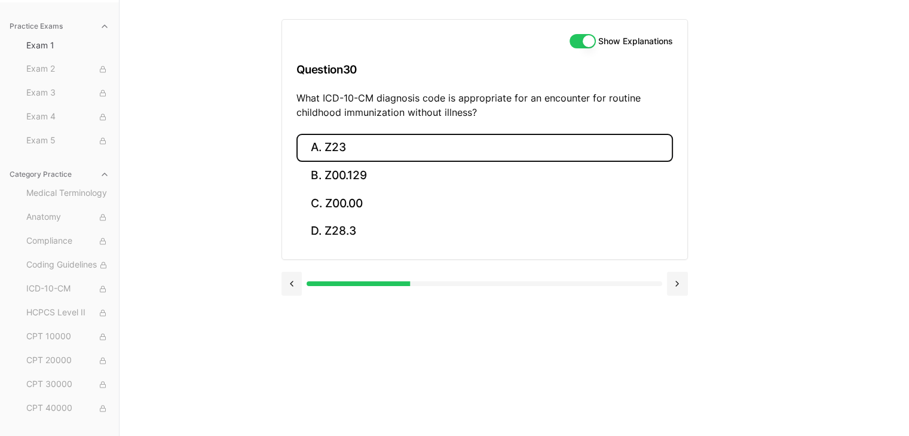
click at [347, 147] on button "A. Z23" at bounding box center [484, 148] width 376 height 28
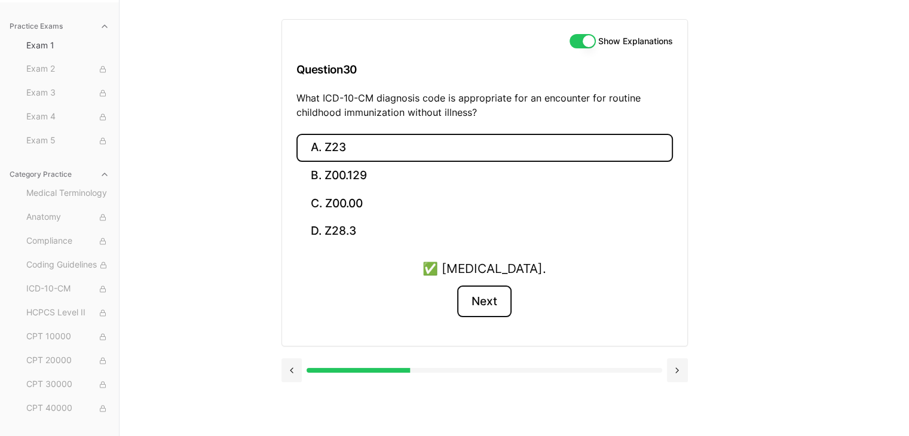
click at [471, 302] on button "Next" at bounding box center [484, 302] width 54 height 32
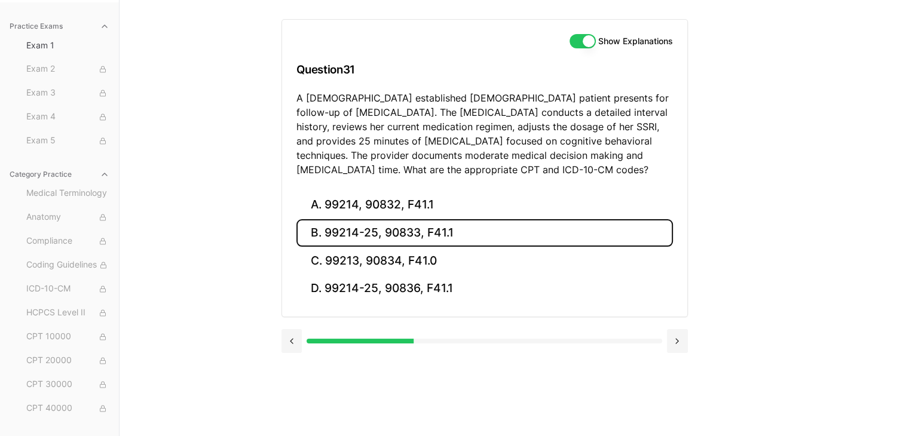
click at [591, 232] on button "B. 99214-25, 90833, F41.1" at bounding box center [484, 233] width 376 height 28
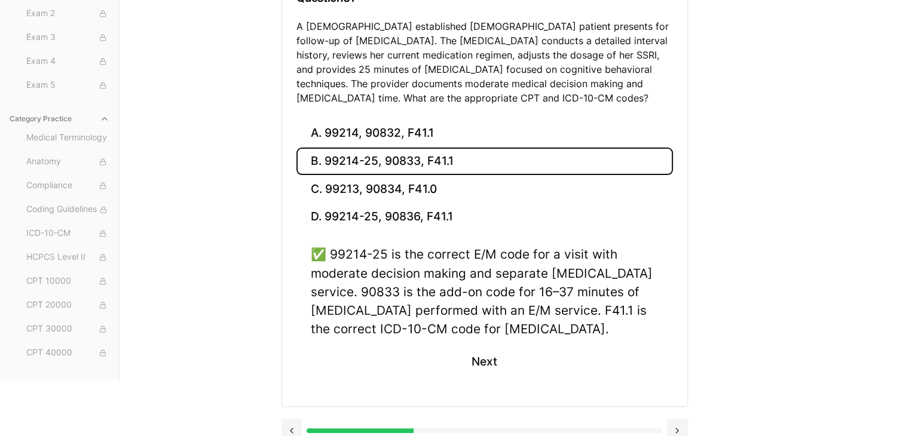
scroll to position [197, 0]
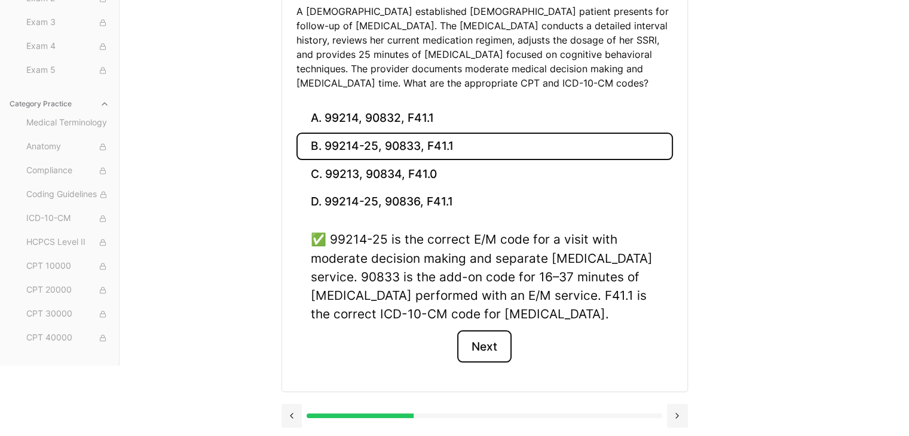
click at [489, 345] on button "Next" at bounding box center [484, 346] width 54 height 32
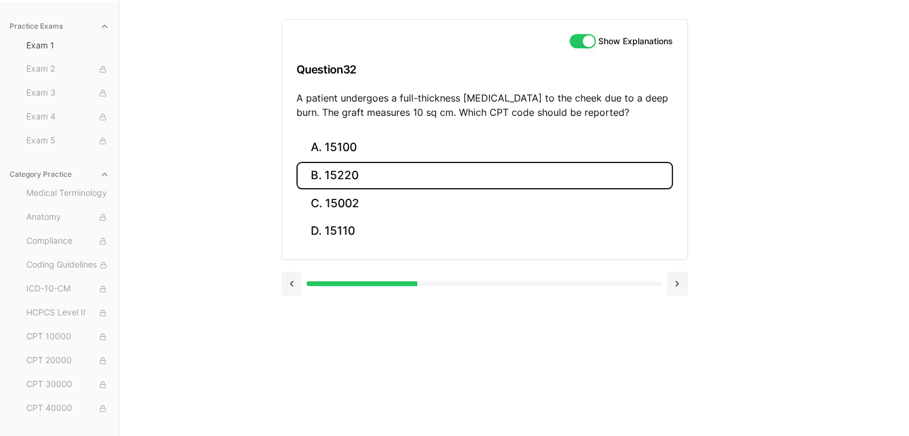
click at [394, 178] on button "B. 15220" at bounding box center [484, 176] width 376 height 28
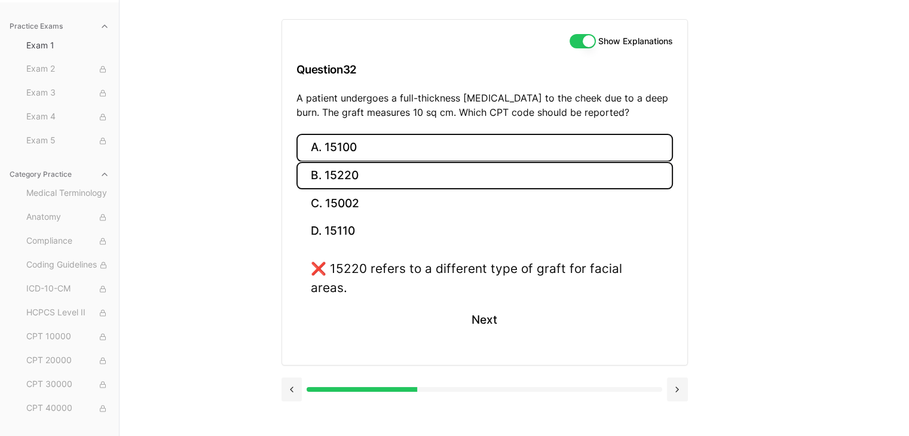
click at [387, 143] on button "A. 15100" at bounding box center [484, 148] width 376 height 28
